Goal: Task Accomplishment & Management: Use online tool/utility

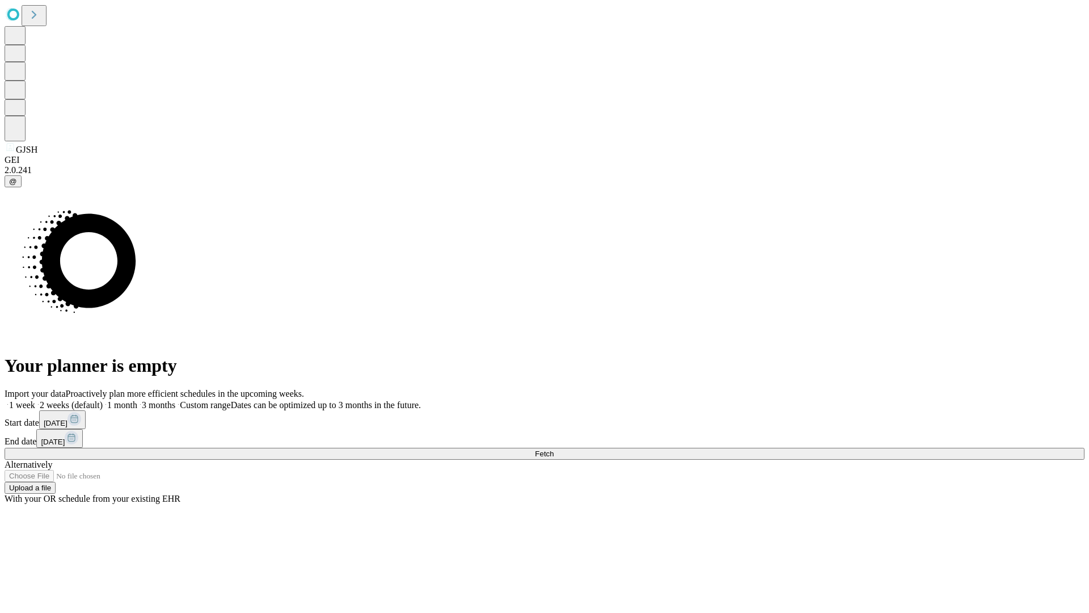
click at [554, 449] on span "Fetch" at bounding box center [544, 453] width 19 height 9
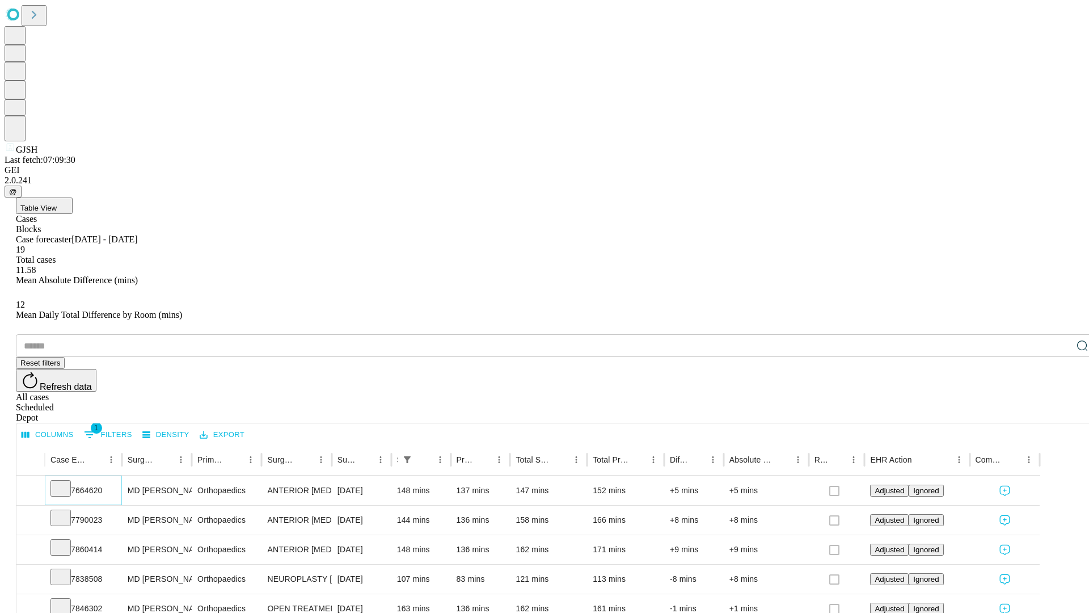
click at [66, 482] on icon at bounding box center [60, 487] width 11 height 11
